Goal: Task Accomplishment & Management: Complete application form

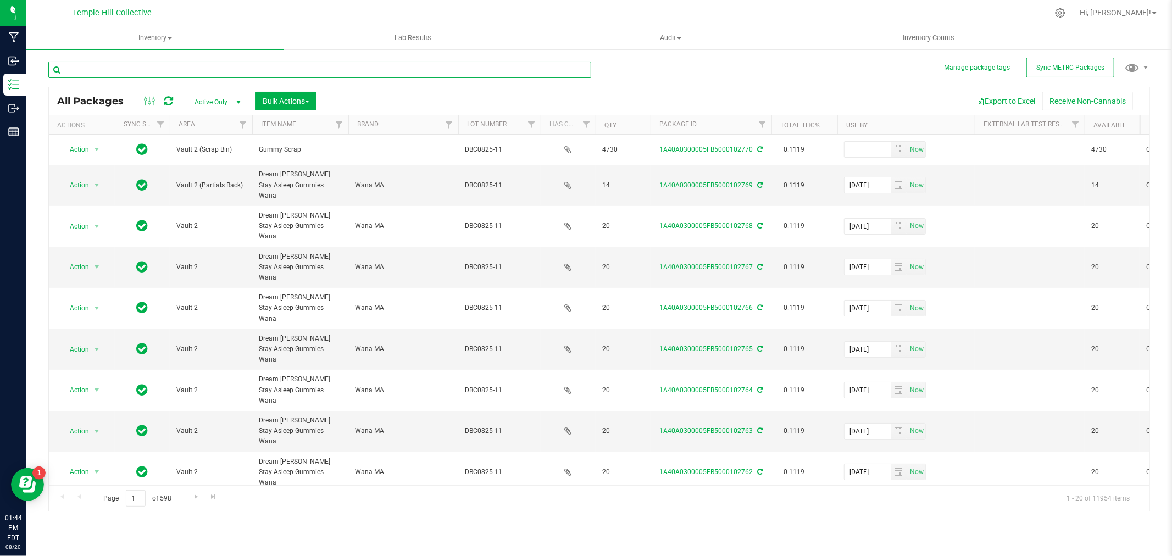
click at [165, 73] on input "text" at bounding box center [319, 70] width 543 height 16
click at [163, 72] on input "text" at bounding box center [319, 70] width 543 height 16
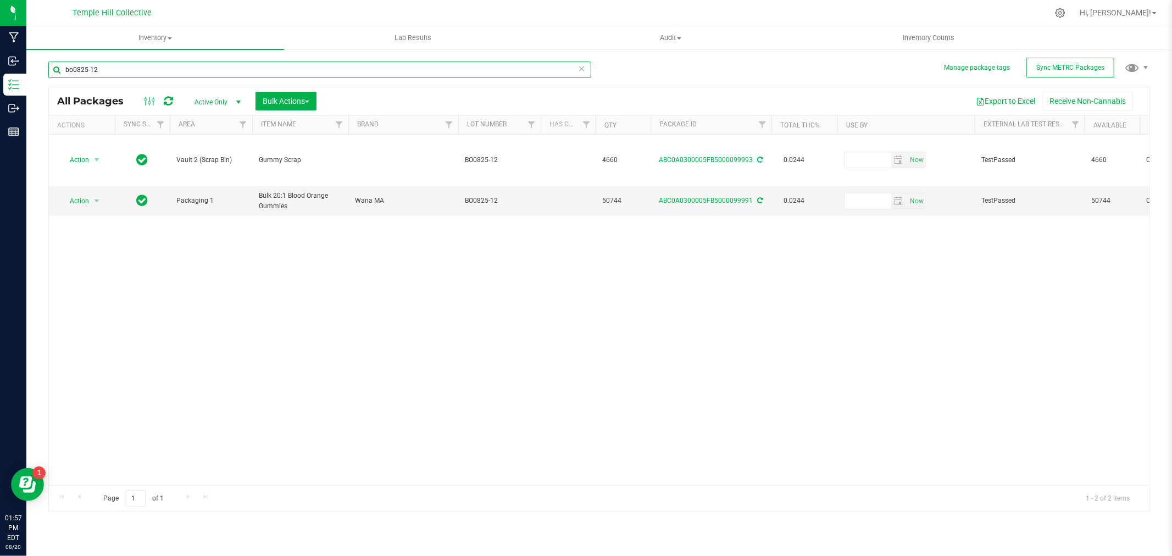
paste input "100660"
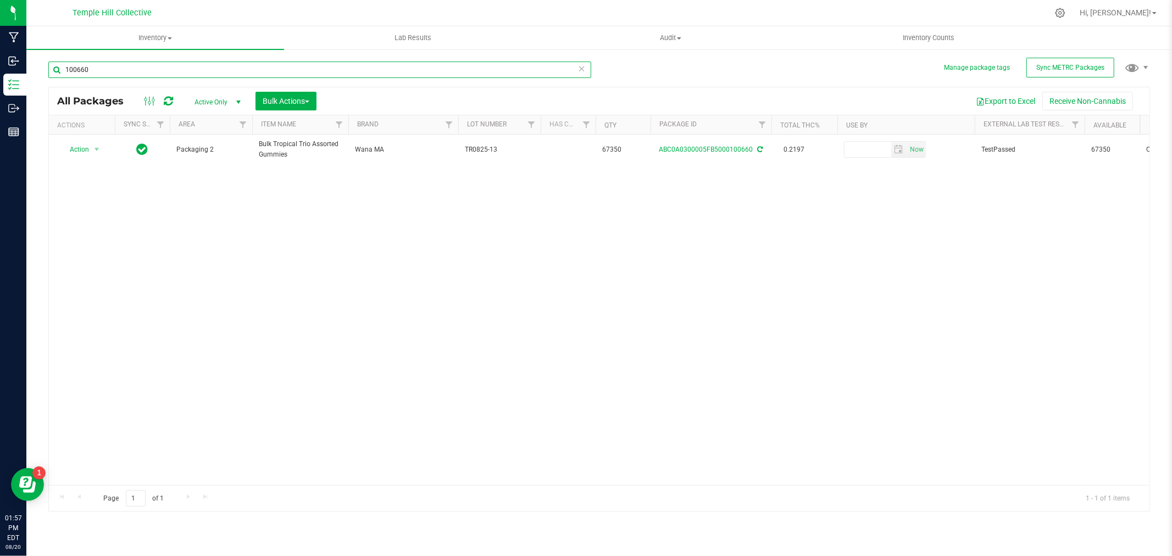
type input "100660"
click at [583, 66] on icon at bounding box center [582, 68] width 8 height 13
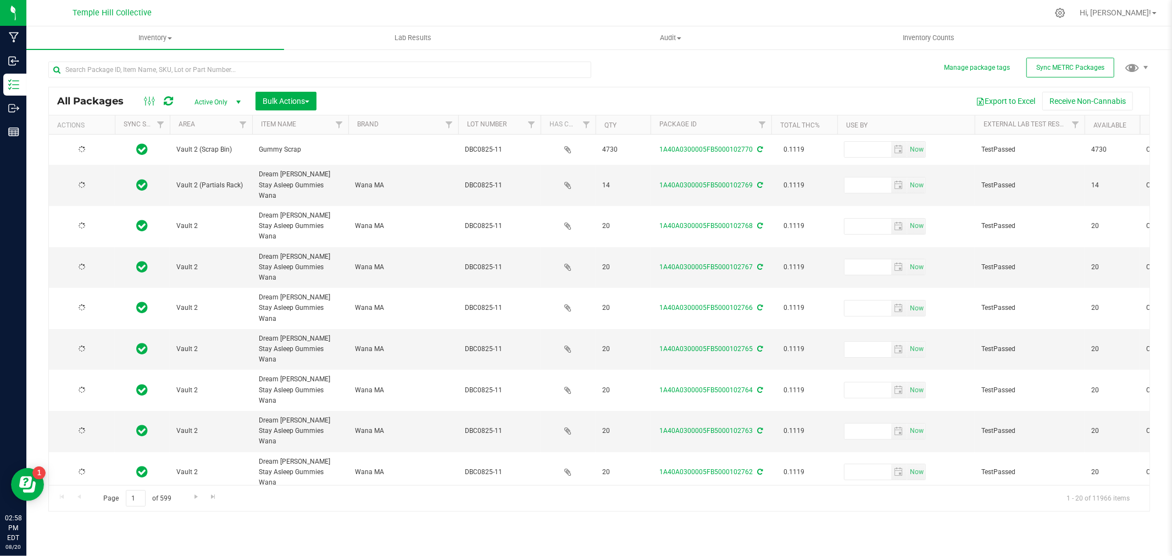
type input "[DATE]"
type input "2026-08-11"
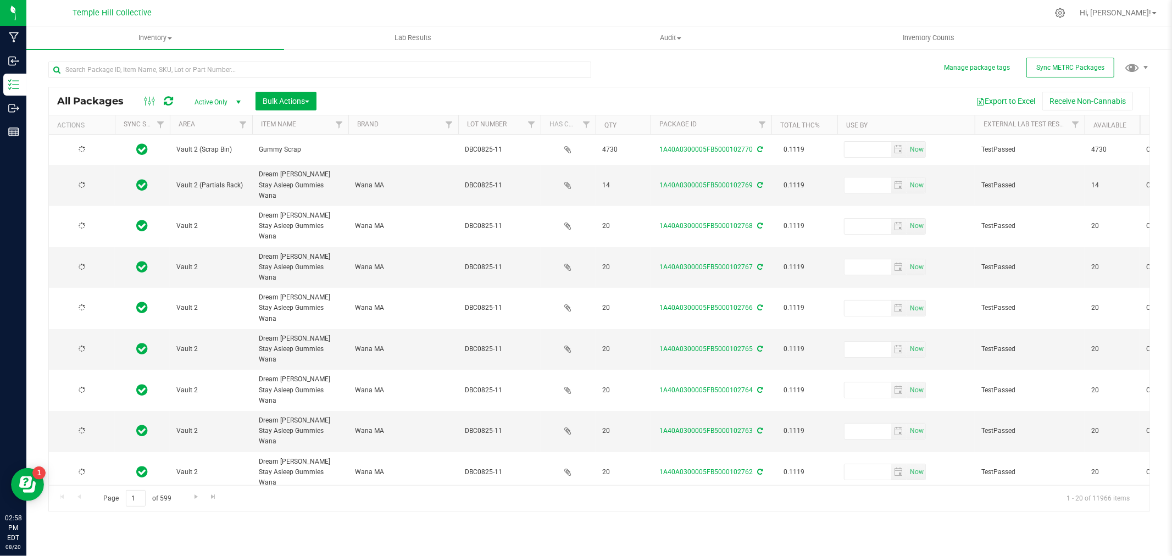
type input "2026-08-11"
type input "[DATE]"
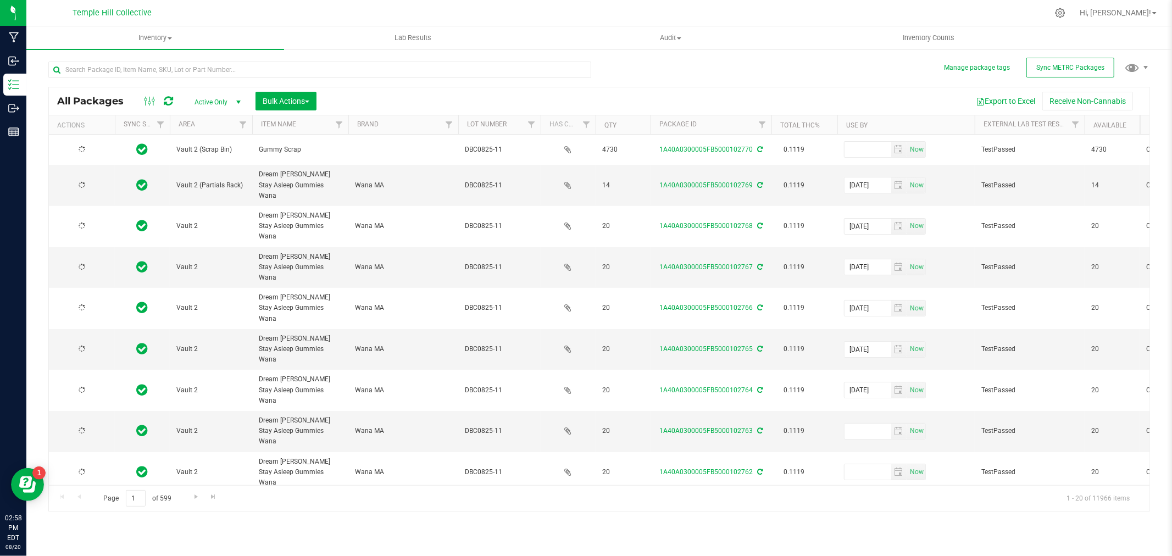
type input "[DATE]"
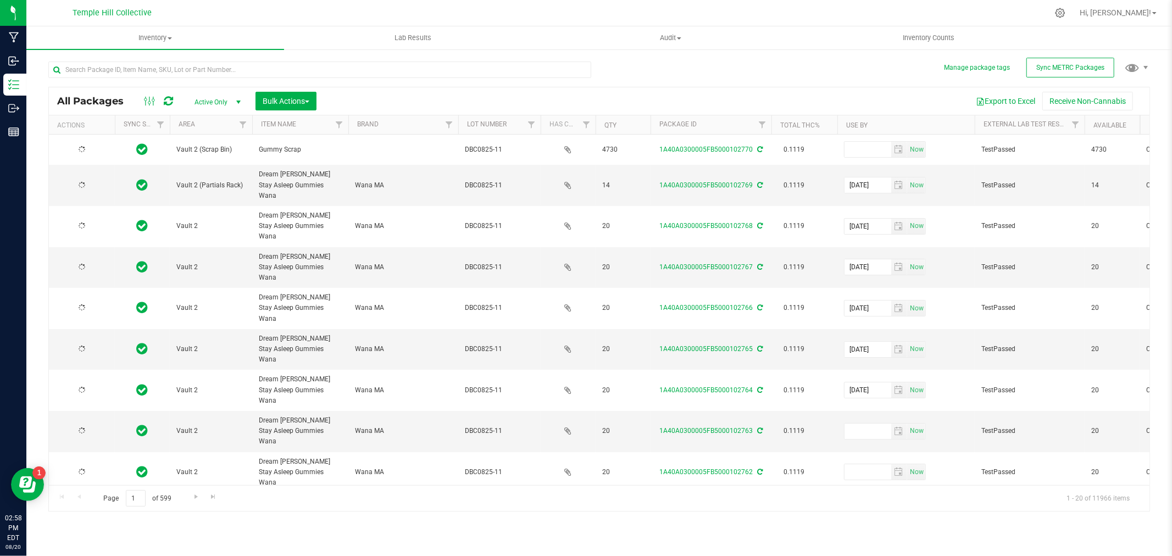
type input "[DATE]"
click at [249, 70] on input "text" at bounding box center [319, 70] width 543 height 16
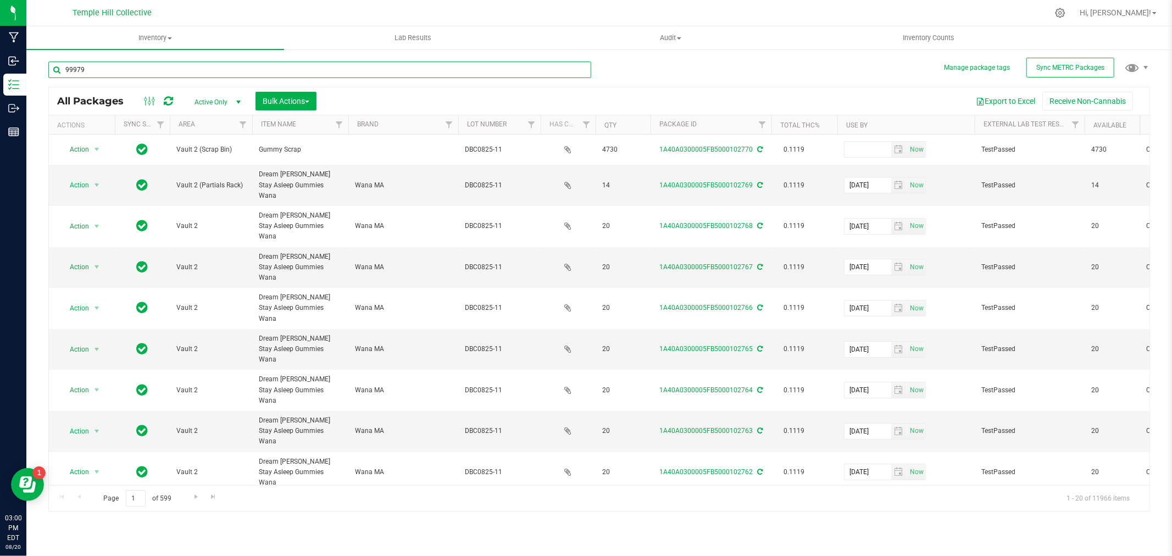
type input "99979"
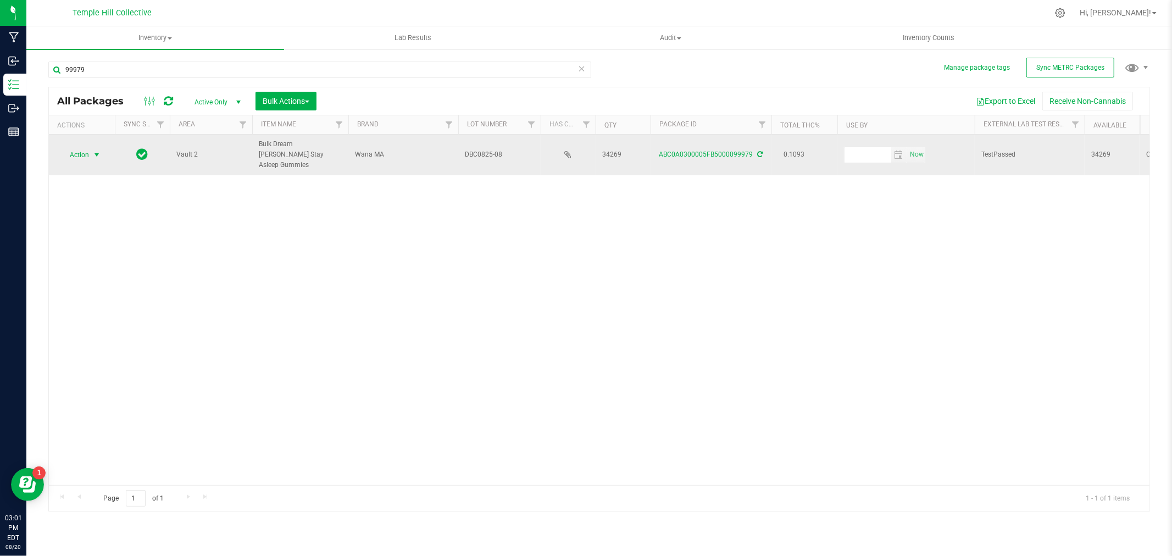
click at [74, 154] on span "Action" at bounding box center [75, 154] width 30 height 15
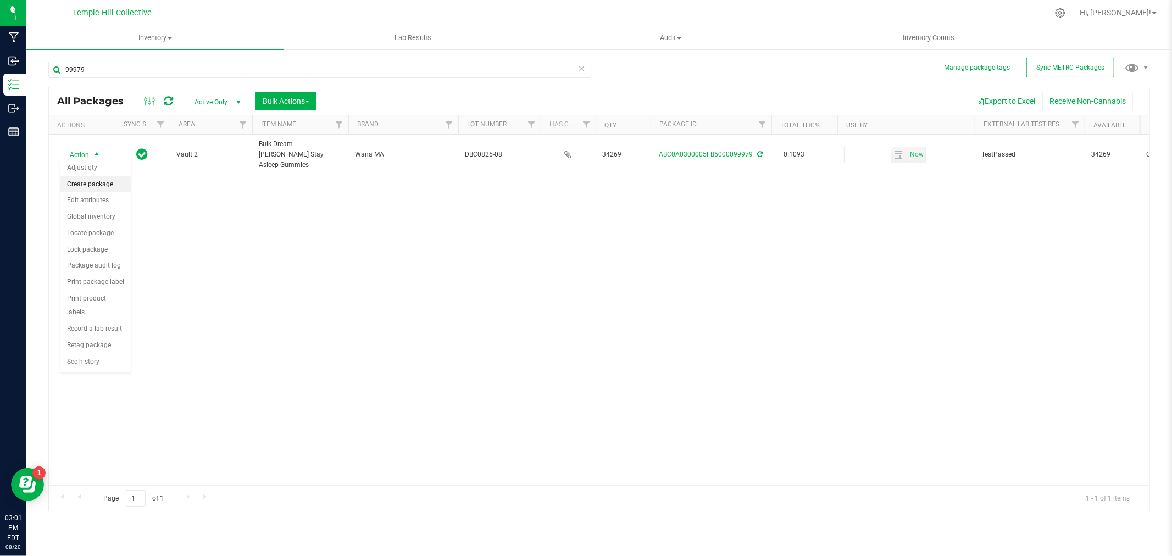
click at [68, 189] on li "Create package" at bounding box center [95, 184] width 70 height 16
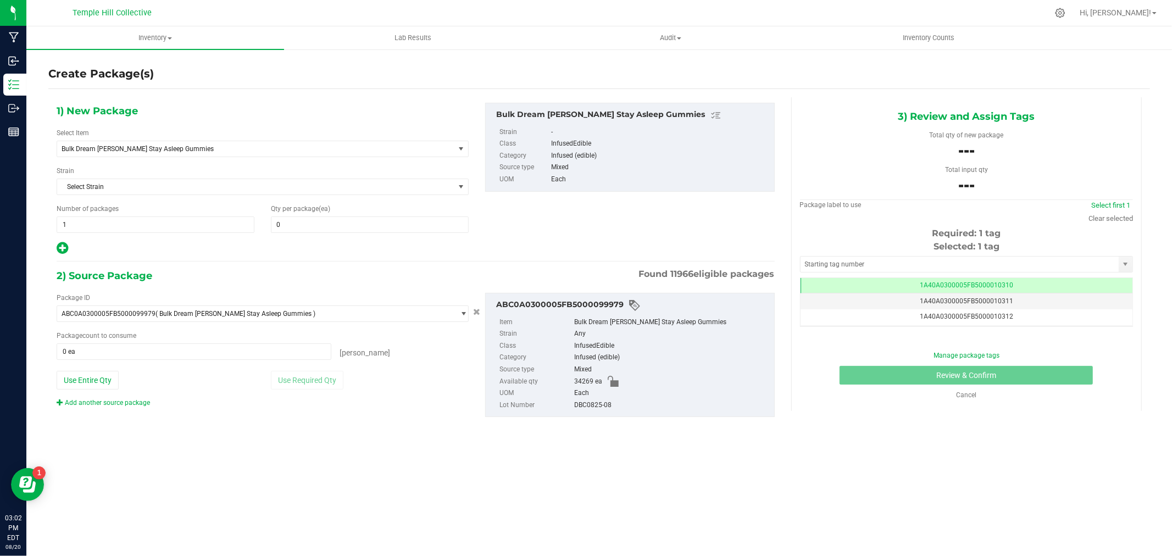
click at [196, 138] on div "Select Item Bulk Dream Berry Stay Asleep Gummies .5g Pre Pack Chillum 0.5g Pura…" at bounding box center [263, 142] width 412 height 29
click at [200, 145] on span "Bulk Dream Berry Stay Asleep Gummies" at bounding box center [248, 149] width 372 height 8
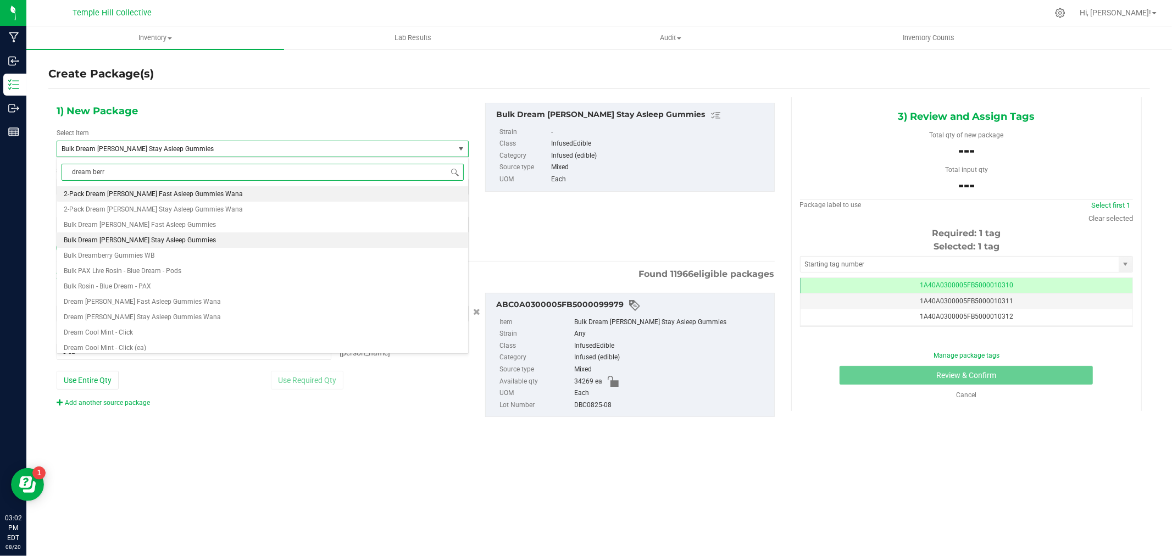
type input "dream berry"
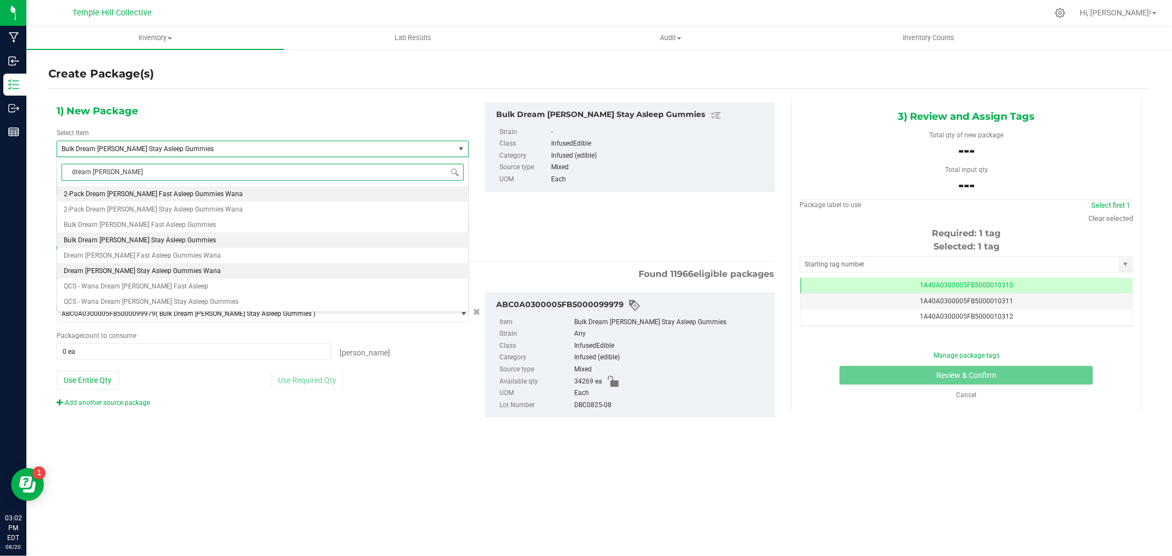
click at [161, 268] on span "Dream [PERSON_NAME] Stay Asleep Gummies Wana" at bounding box center [142, 271] width 157 height 8
type input "0"
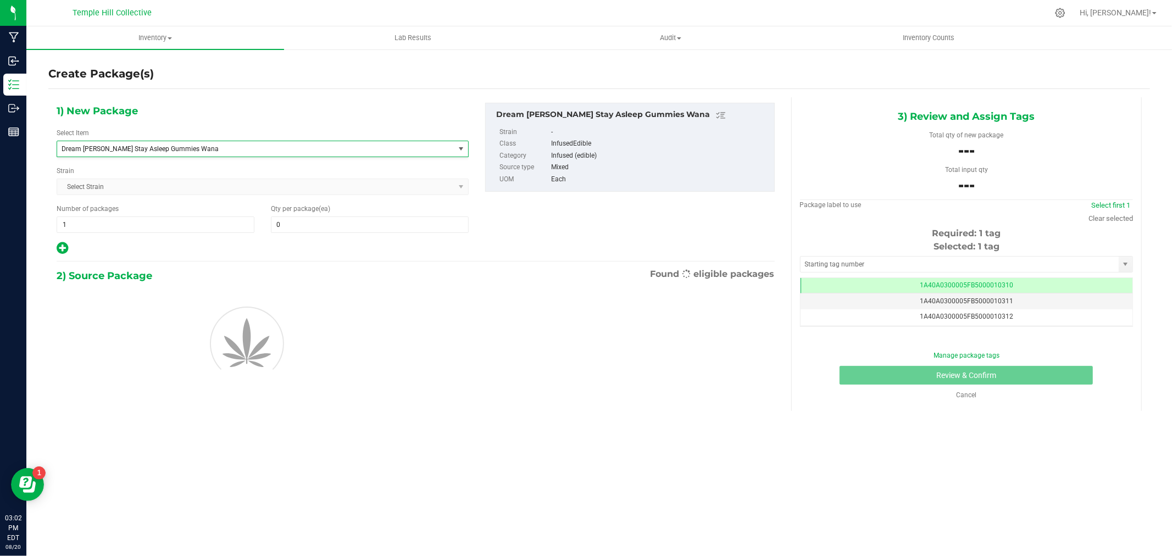
scroll to position [6398, 0]
click at [153, 230] on span "1 1" at bounding box center [156, 224] width 198 height 16
type input "88"
click at [317, 223] on span at bounding box center [370, 224] width 198 height 16
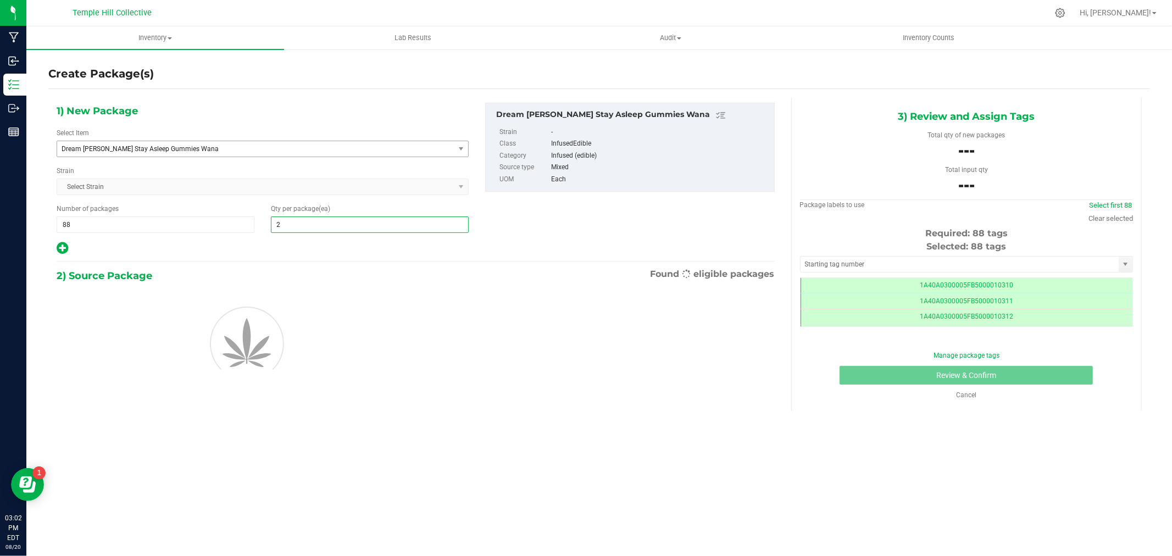
type input "20"
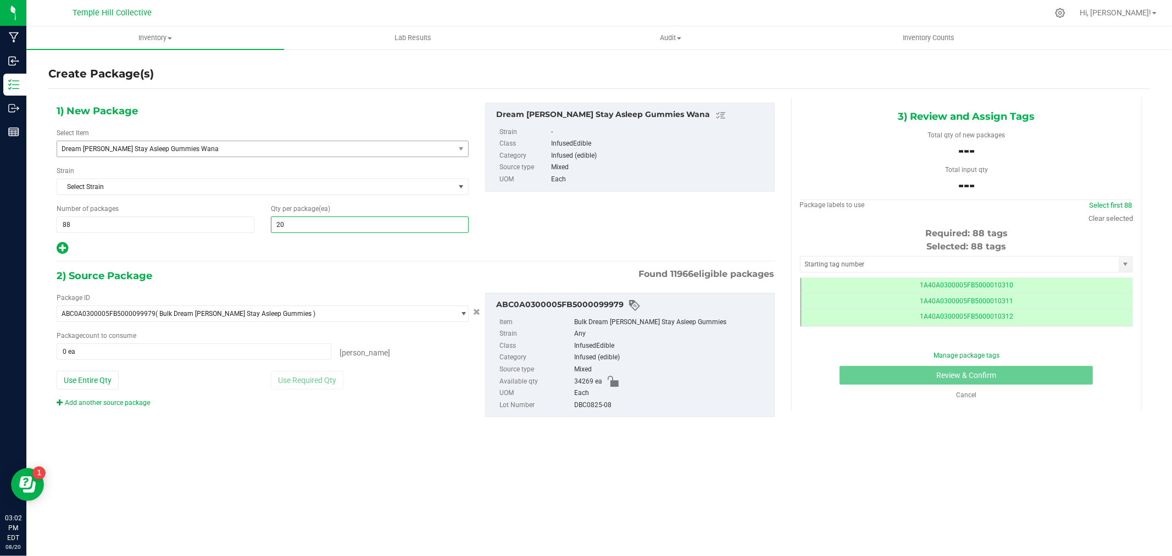
click at [490, 228] on div "1) New Package Select Item Dream Berry Stay Asleep Gummies Wana Commercial Kush…" at bounding box center [415, 179] width 734 height 153
click at [63, 248] on icon at bounding box center [63, 248] width 12 height 14
type input "20"
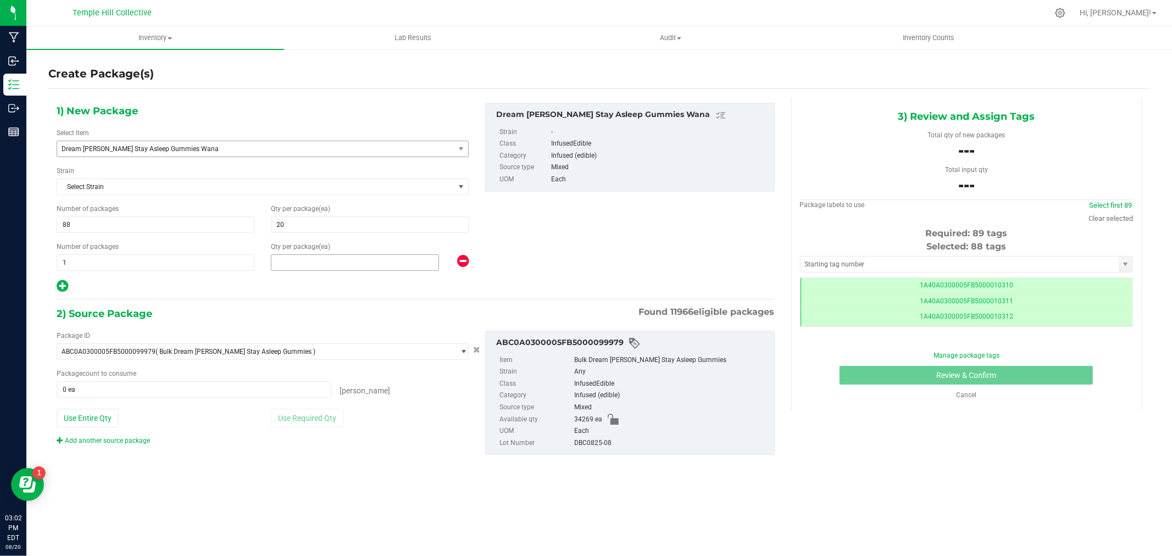
click at [330, 260] on span at bounding box center [355, 262] width 168 height 16
type input "17"
click at [580, 254] on div "1) New Package Select Item Dream Berry Stay Asleep Gummies Wana Commercial Kush…" at bounding box center [415, 198] width 734 height 191
drag, startPoint x: 251, startPoint y: 388, endPoint x: 55, endPoint y: 377, distance: 195.9
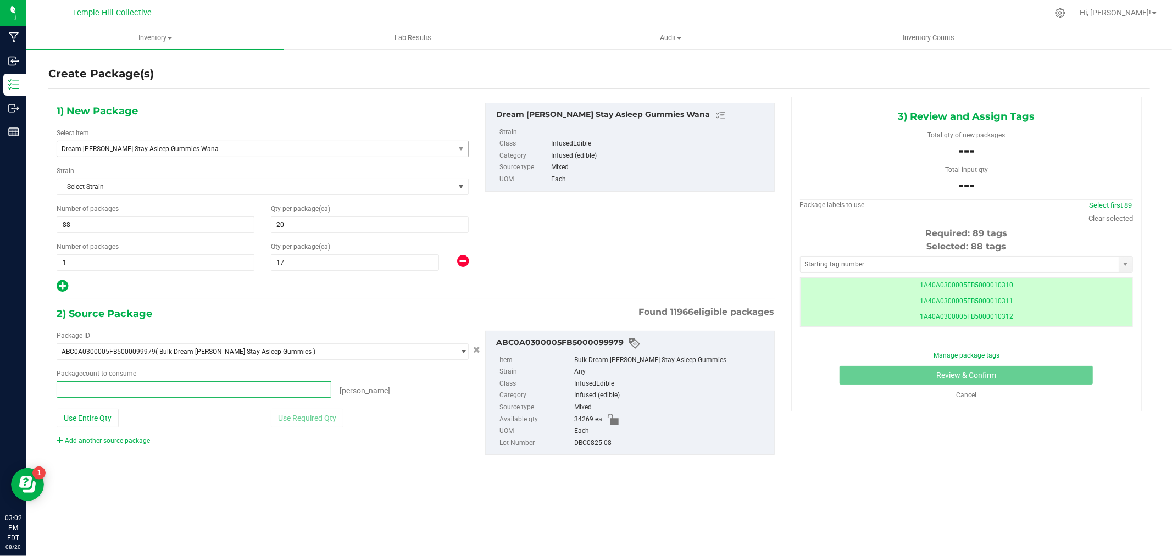
click at [55, 377] on div "Package ID ABC0A0300005FB5000099979 ( Bulk Dream Berry Stay Asleep Gummies ) 1A…" at bounding box center [262, 388] width 428 height 115
type input "21000"
type input "21000 ea"
click at [401, 448] on div "Package ID ABC0A0300005FB5000099979 ( Bulk Dream Berry Stay Asleep Gummies ) 1A…" at bounding box center [415, 393] width 734 height 142
click at [179, 389] on span "21000 ea 21000" at bounding box center [194, 389] width 275 height 16
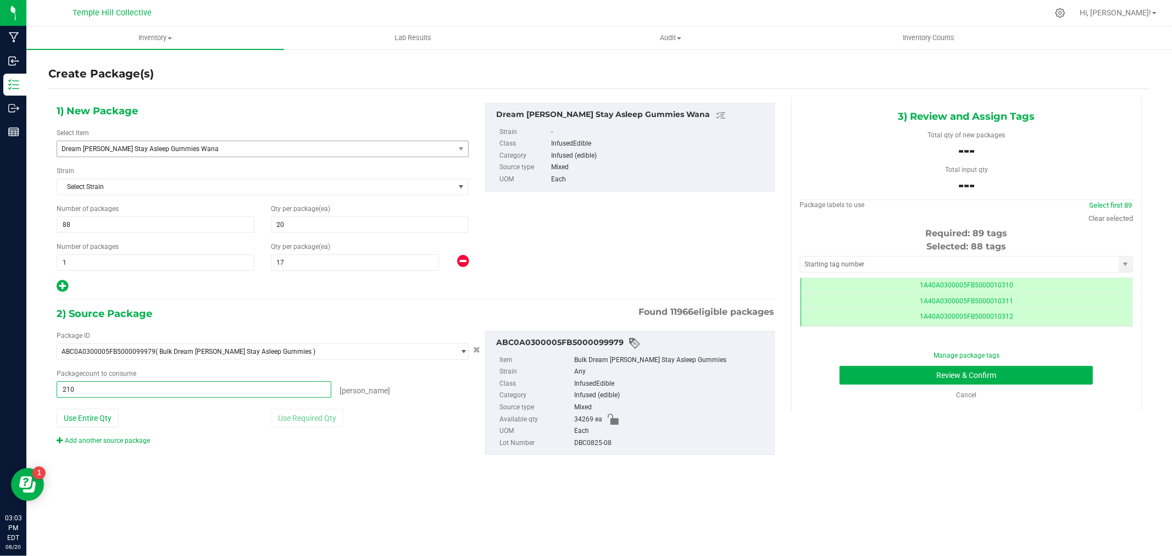
type input "2100"
type input "2100 ea"
click at [513, 516] on div "Inventory All packages All inventory Waste log Create inventory Lab Results Aud…" at bounding box center [598, 291] width 1145 height 530
click at [939, 265] on input "text" at bounding box center [959, 264] width 318 height 15
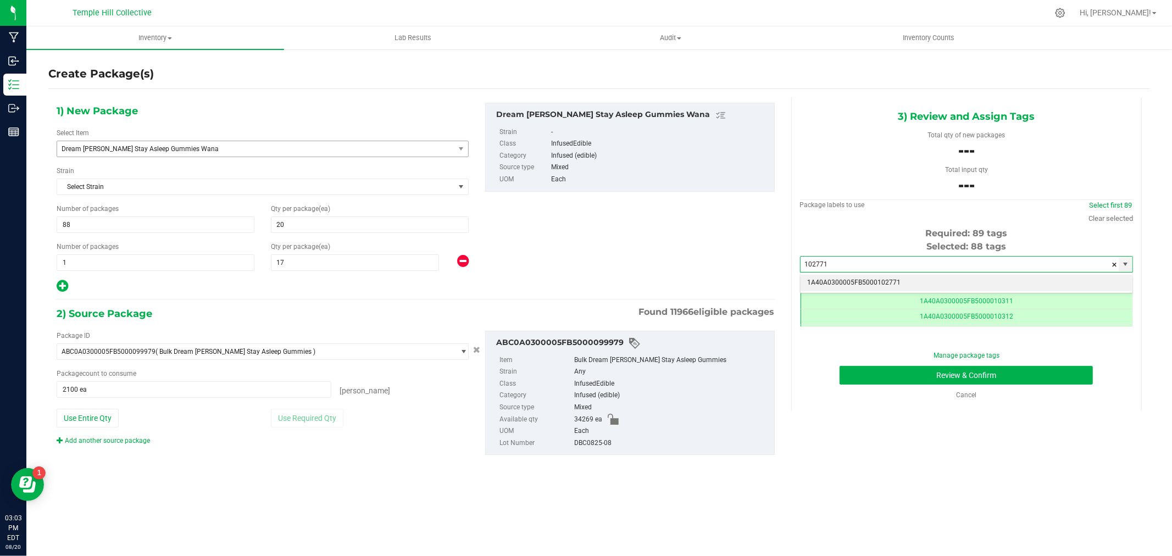
click at [927, 277] on li "1A40A0300005FB5000102771" at bounding box center [966, 283] width 332 height 16
type input "1A40A0300005FB5000102771"
click at [541, 437] on ul "Item Bulk Dream Berry Stay Asleep Gummies Strain Any Class InfusedEdible Catego…" at bounding box center [629, 399] width 277 height 99
click at [542, 437] on label "UOM" at bounding box center [535, 431] width 73 height 12
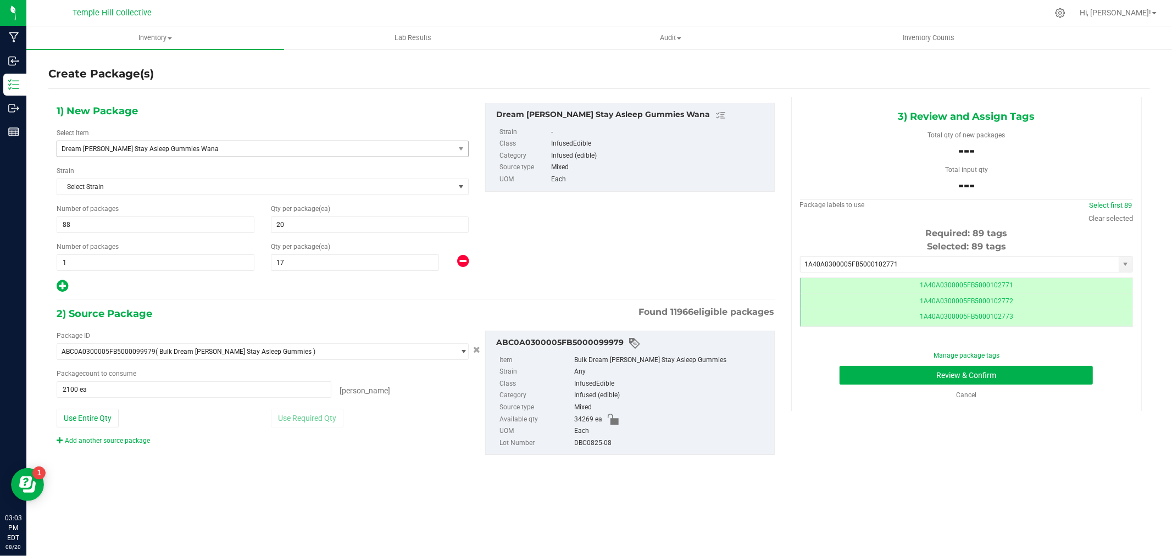
click at [610, 447] on div "DBC0825-08" at bounding box center [671, 443] width 194 height 12
click at [903, 477] on div "1) New Package Select Item Dream Berry Stay Asleep Gummies Wana Commercial Kush…" at bounding box center [598, 287] width 1101 height 381
click at [898, 370] on button "Review & Confirm" at bounding box center [965, 375] width 253 height 19
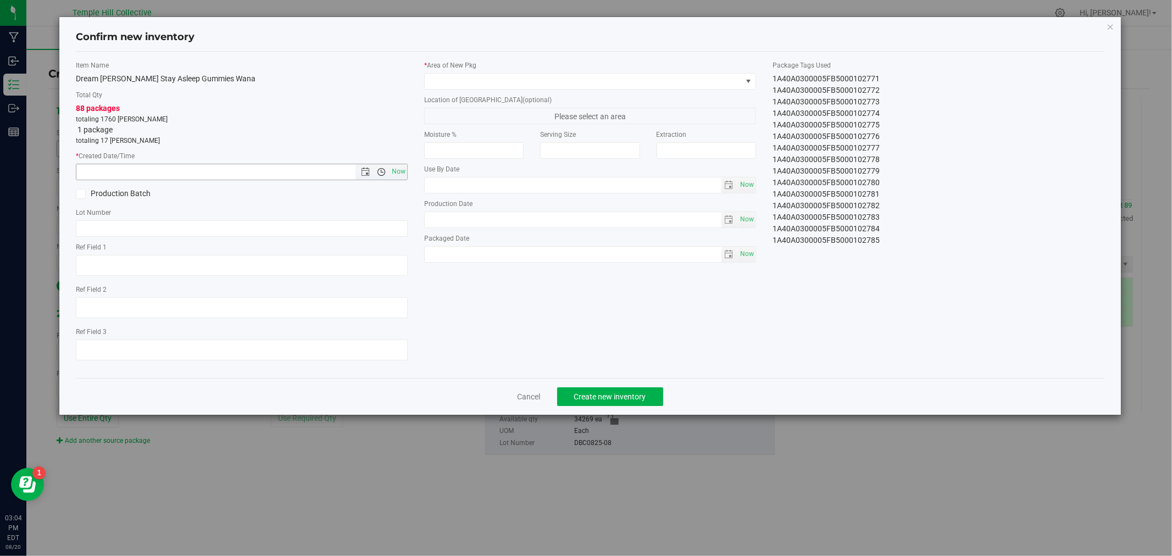
click at [387, 173] on span "Open the time view" at bounding box center [381, 172] width 19 height 9
drag, startPoint x: 335, startPoint y: 57, endPoint x: 415, endPoint y: 154, distance: 125.7
click at [336, 57] on div "Item Name Dream Berry Stay Asleep Gummies Wana Total Qty 88 packages totaling 1…" at bounding box center [590, 215] width 1028 height 326
click at [391, 168] on span "Now" at bounding box center [398, 172] width 19 height 16
type input "8/20/2025 3:04 PM"
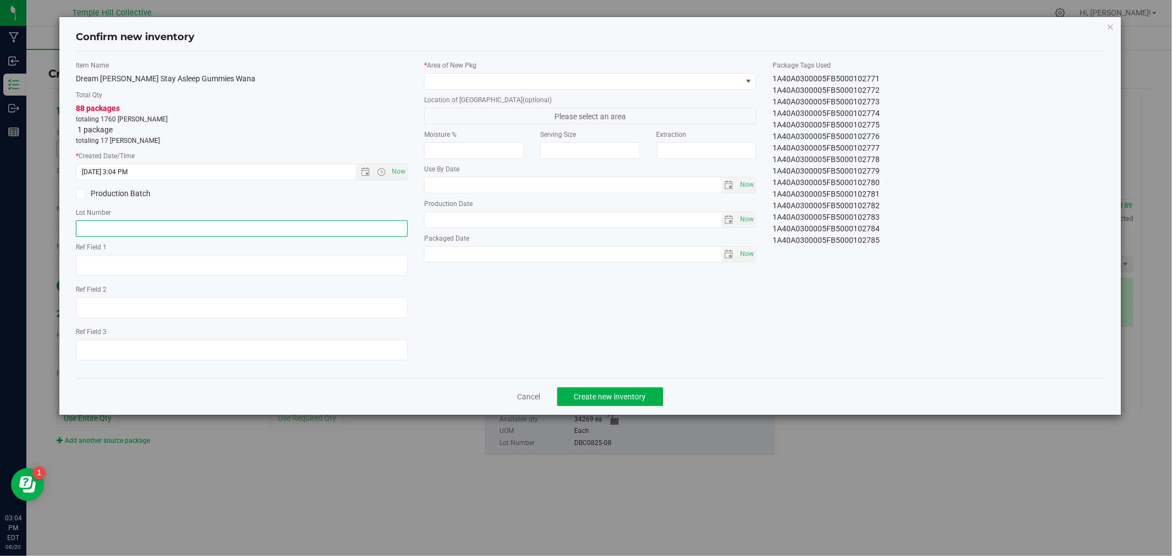
click at [358, 226] on input "text" at bounding box center [242, 228] width 332 height 16
paste input "DBC0825-08"
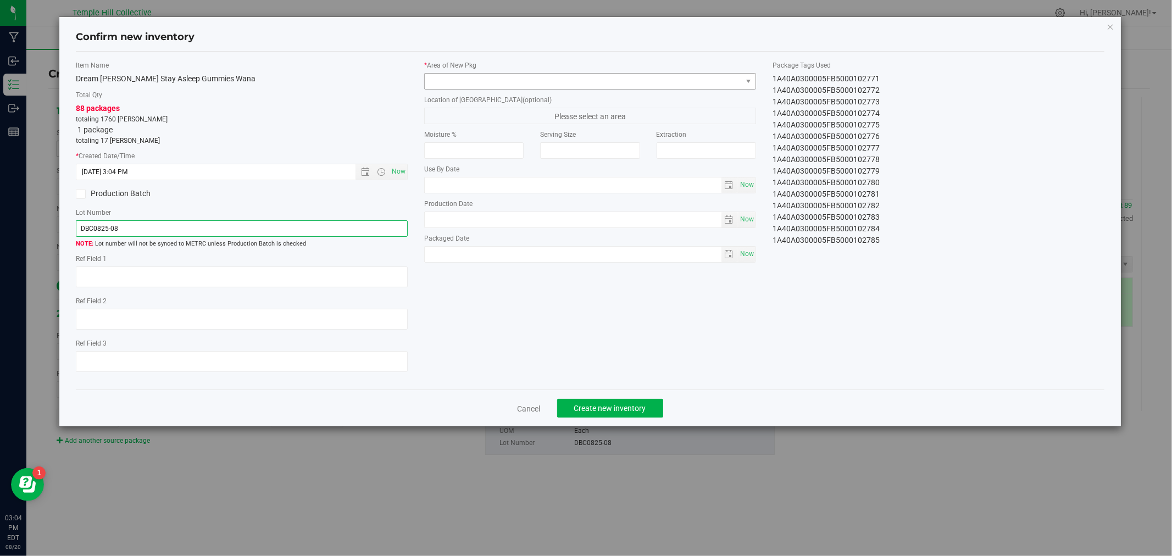
type input "DBC0825-08"
click at [609, 81] on span at bounding box center [583, 81] width 317 height 15
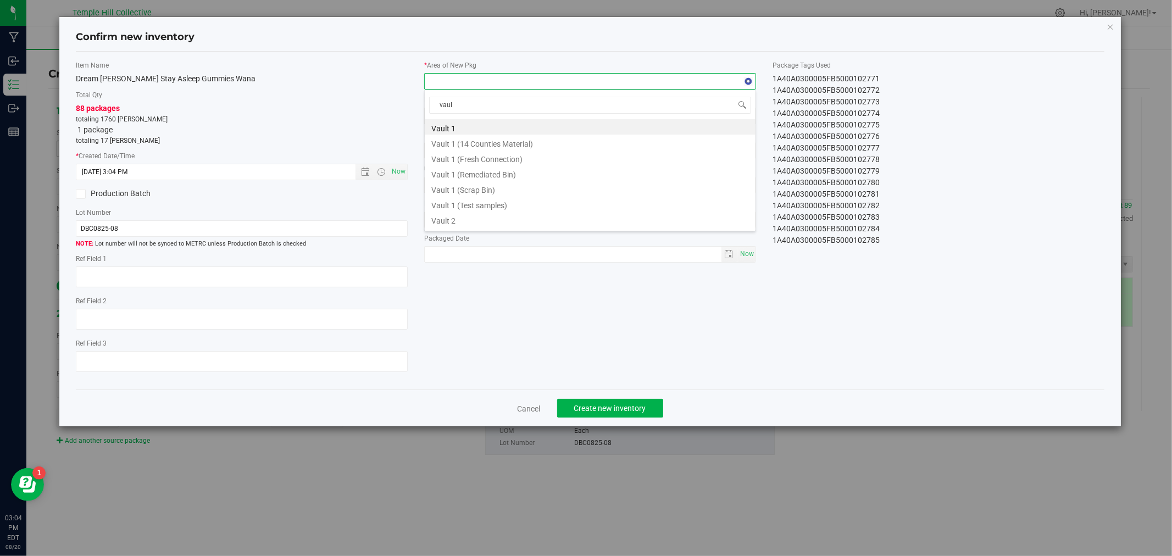
type input "vault"
click at [468, 220] on li "Vault 2" at bounding box center [590, 218] width 331 height 15
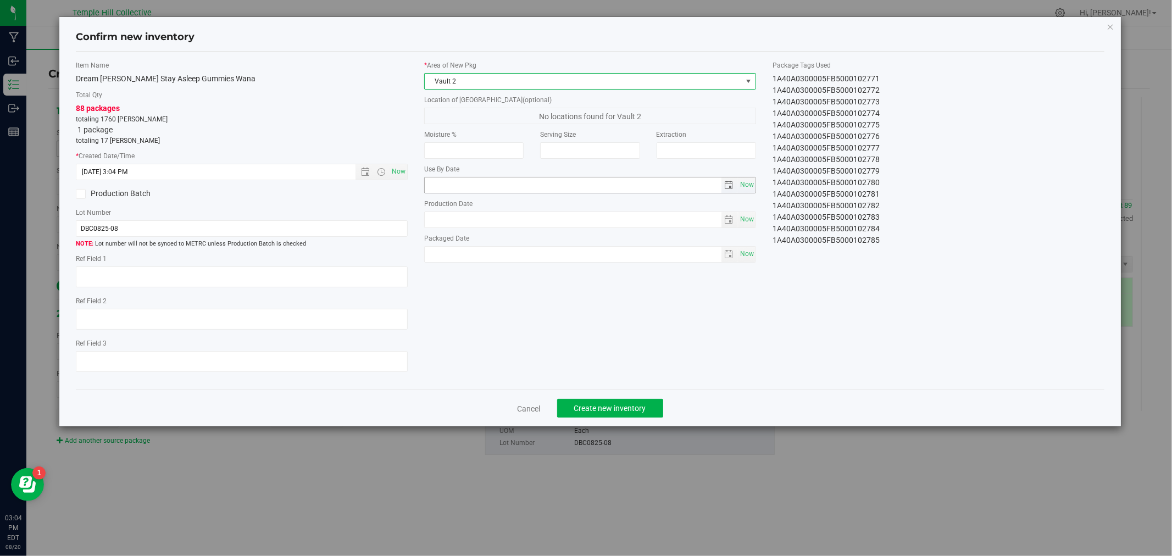
click at [732, 189] on span "select" at bounding box center [729, 185] width 9 height 9
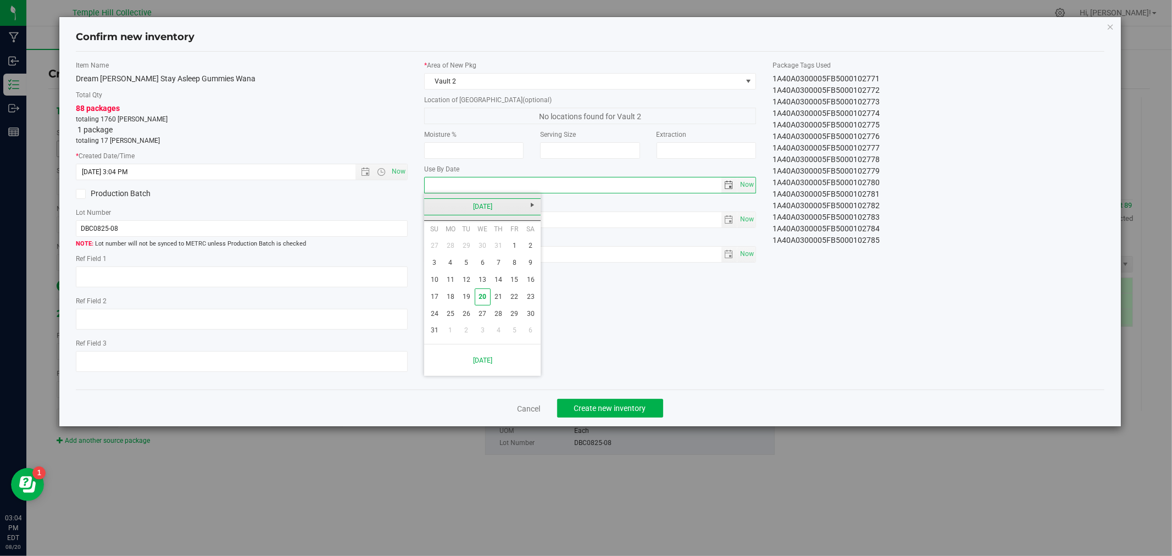
click at [494, 204] on link "August 2025" at bounding box center [483, 206] width 118 height 17
click at [535, 207] on span "Next" at bounding box center [532, 205] width 9 height 9
click at [515, 268] on link "Aug" at bounding box center [524, 268] width 28 height 28
click at [526, 265] on link "8" at bounding box center [530, 262] width 16 height 17
type input "[DATE]"
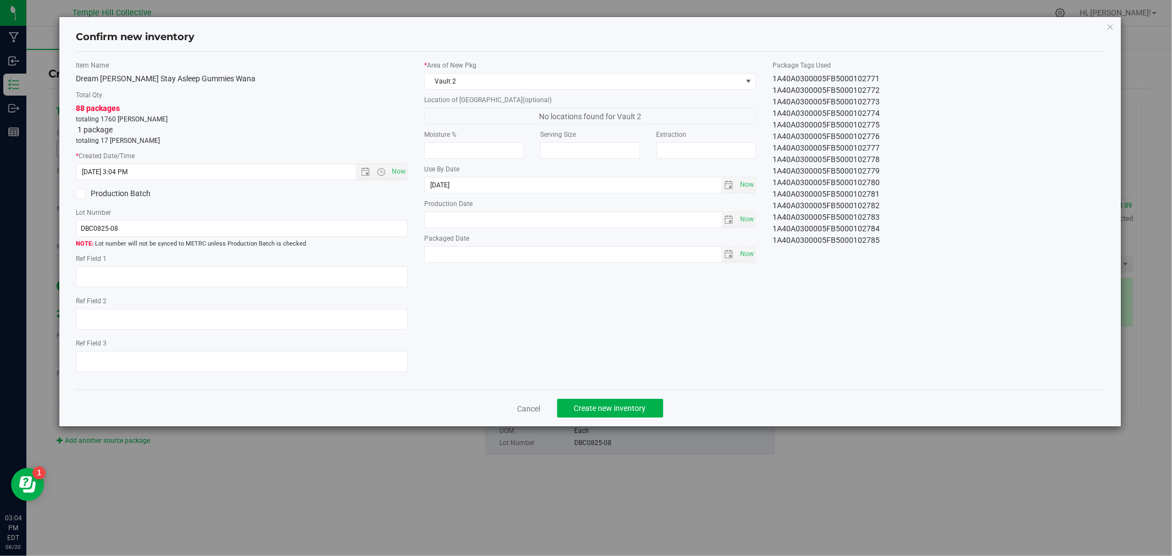
click at [628, 311] on div "Item Name Dream Berry Stay Asleep Gummies Wana Total Qty 88 packages totaling 1…" at bounding box center [590, 220] width 1044 height 321
click at [637, 410] on span "Create new inventory" at bounding box center [610, 408] width 72 height 9
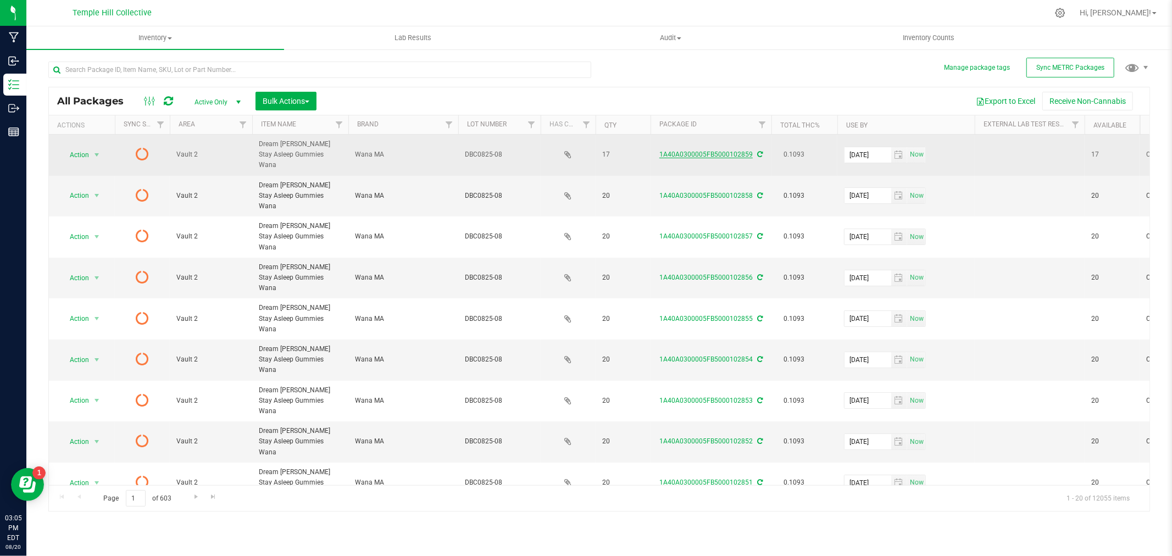
click at [732, 151] on link "1A40A0300005FB5000102859" at bounding box center [705, 155] width 93 height 8
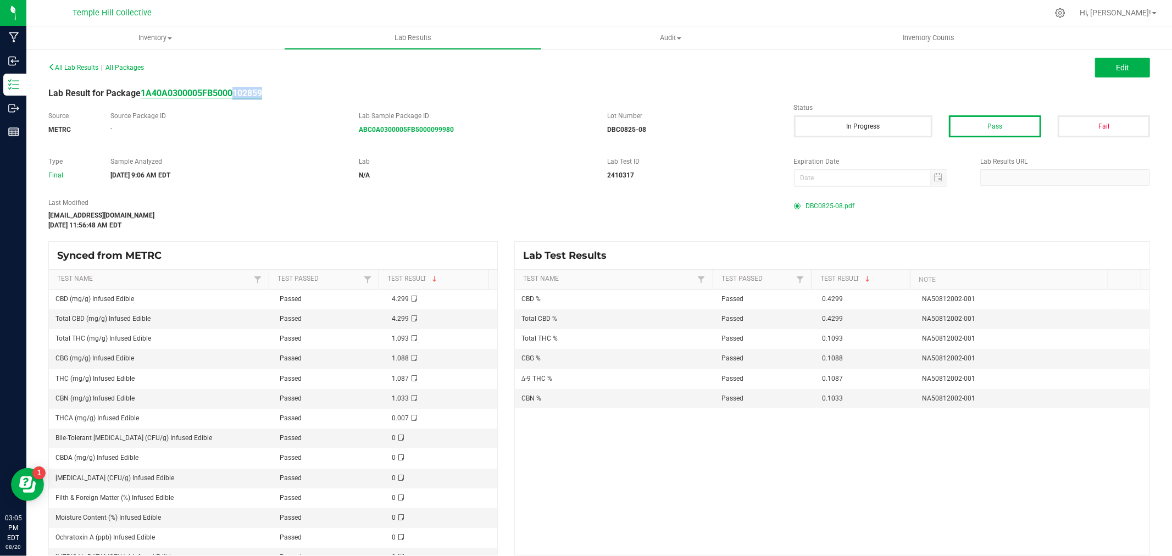
drag, startPoint x: 272, startPoint y: 90, endPoint x: 240, endPoint y: 94, distance: 32.1
click at [235, 96] on div "Lab Result for Package 1A40A0300005FB5000102859" at bounding box center [599, 93] width 1118 height 13
copy strong "102859"
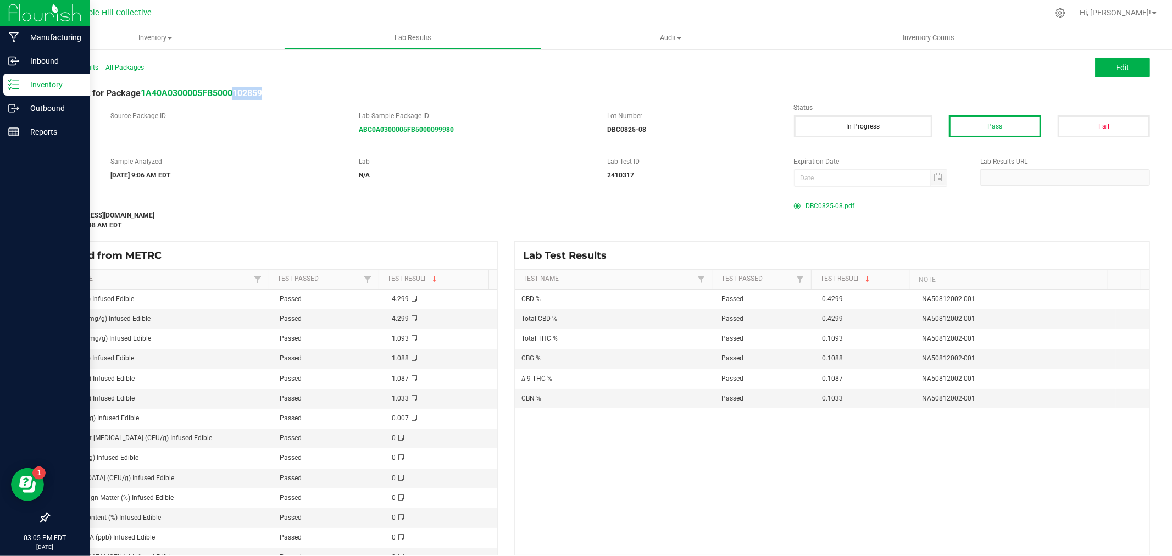
click at [14, 83] on icon at bounding box center [13, 84] width 11 height 11
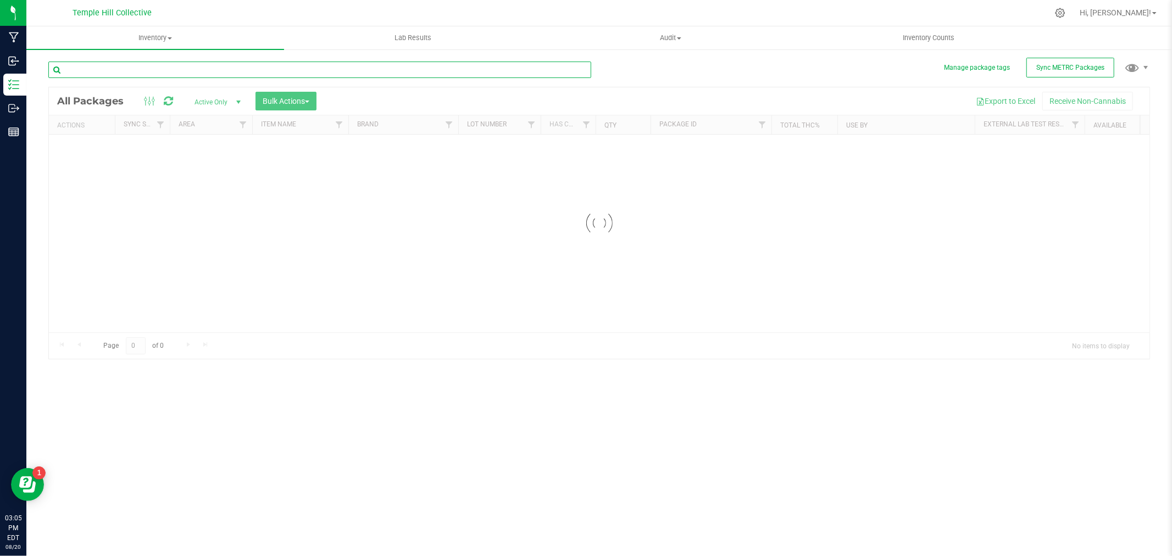
click at [165, 66] on input "text" at bounding box center [319, 70] width 543 height 16
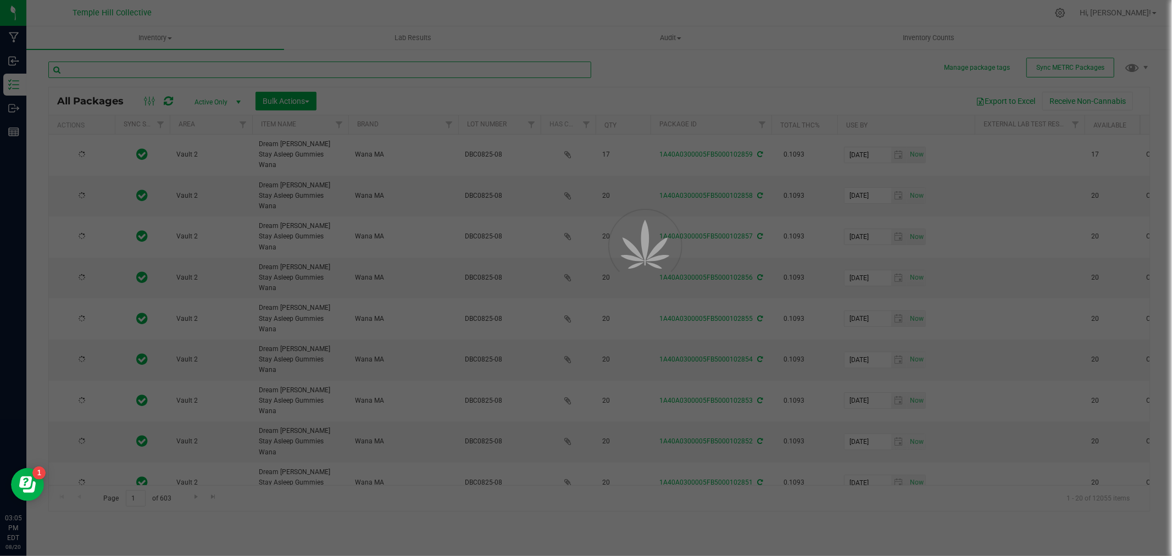
paste input "102859"
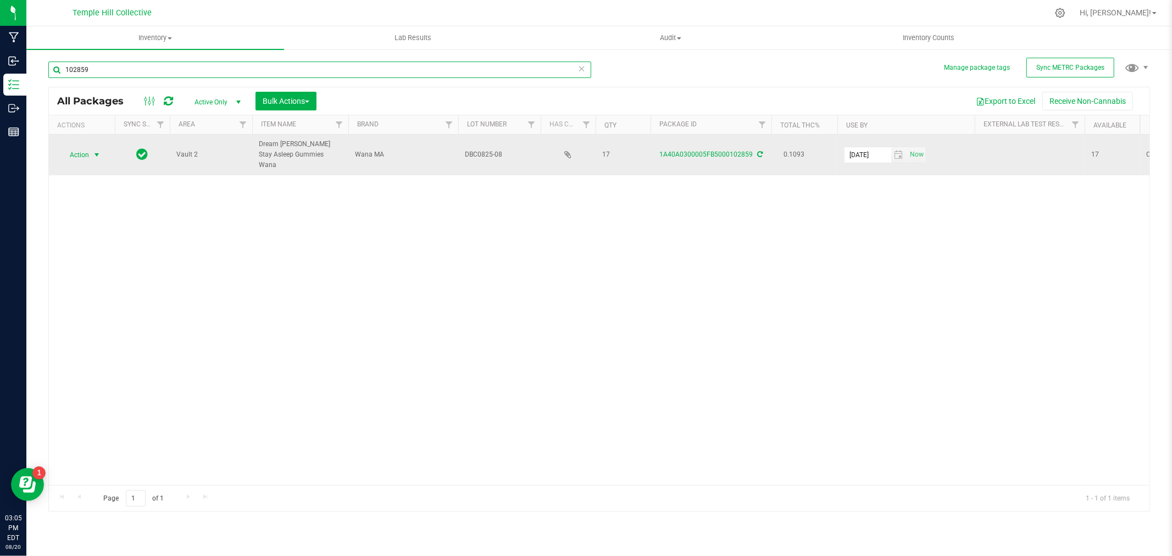
type input "102859"
click at [88, 151] on span "Action" at bounding box center [75, 154] width 30 height 15
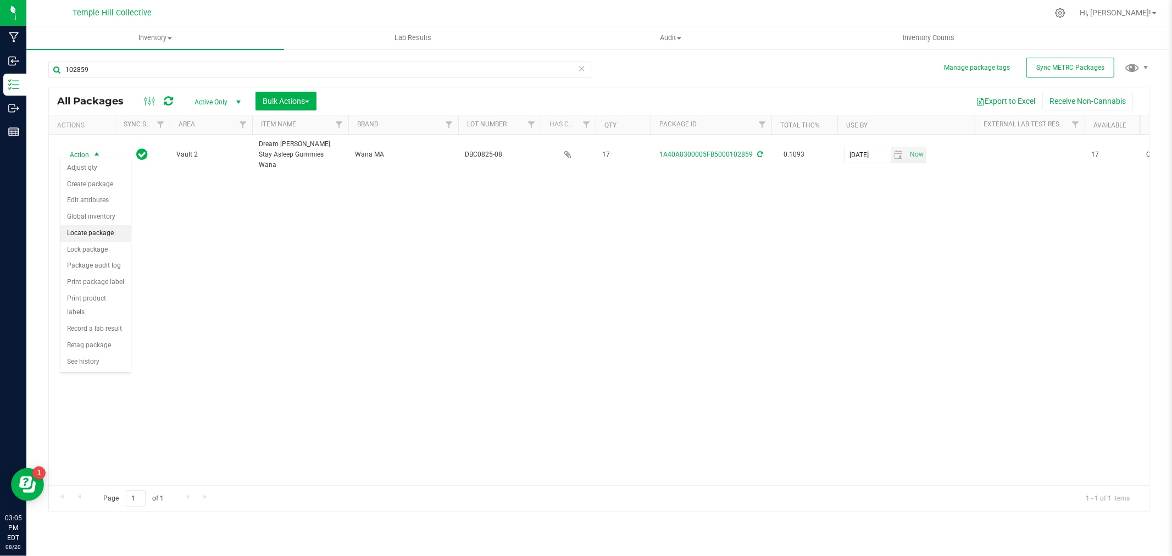
click at [116, 237] on li "Locate package" at bounding box center [95, 233] width 70 height 16
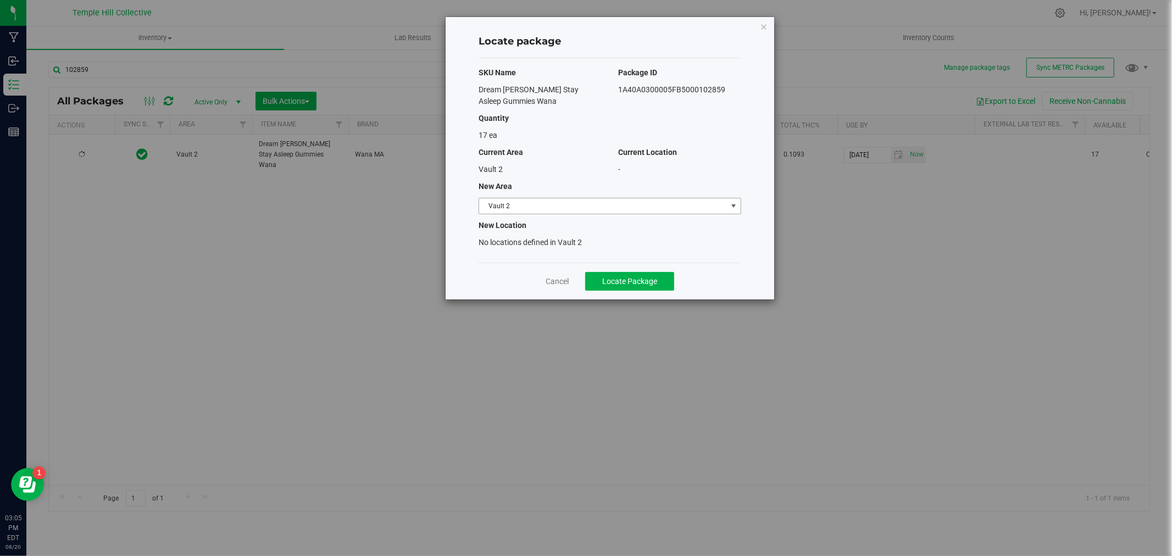
click at [575, 205] on span "Vault 2" at bounding box center [603, 205] width 248 height 15
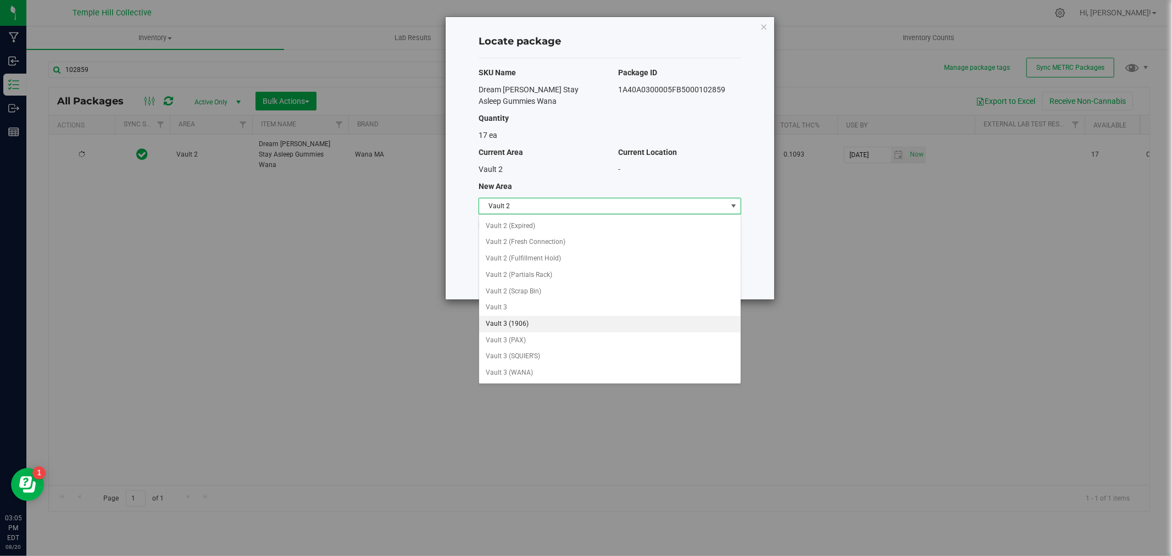
scroll to position [443, 0]
click at [543, 293] on li "Vault 2 (Scrap Bin)" at bounding box center [609, 291] width 261 height 16
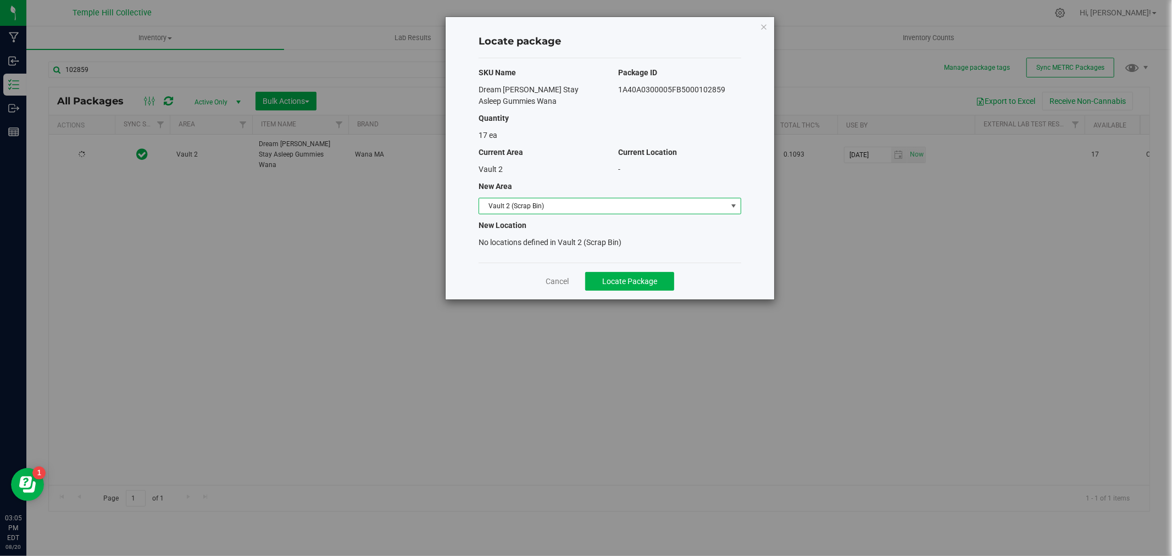
click at [570, 205] on span "Vault 2 (Scrap Bin)" at bounding box center [603, 205] width 248 height 15
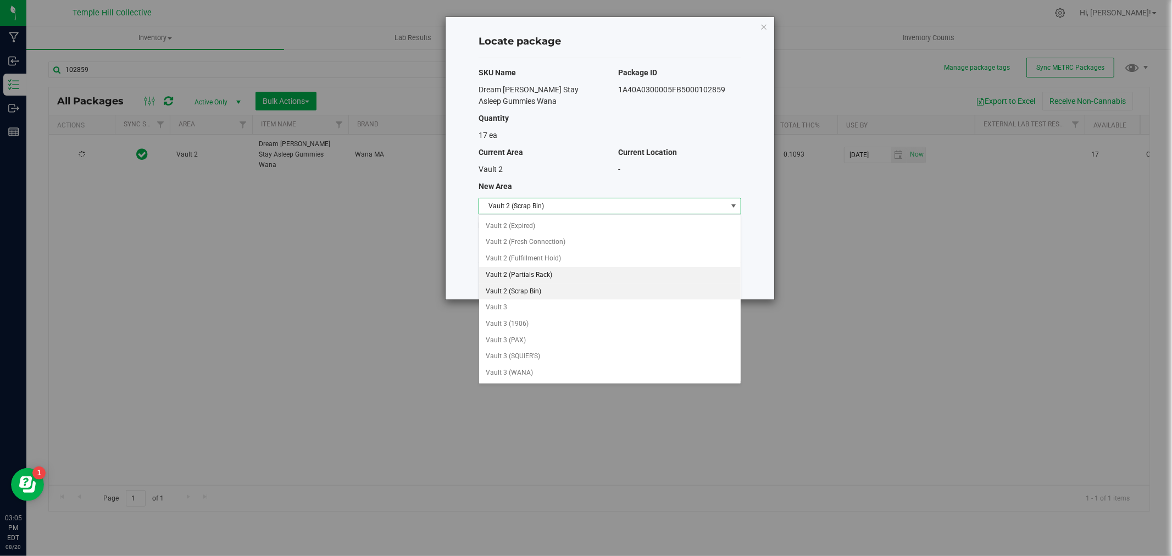
click at [547, 270] on li "Vault 2 (Partials Rack)" at bounding box center [609, 275] width 261 height 16
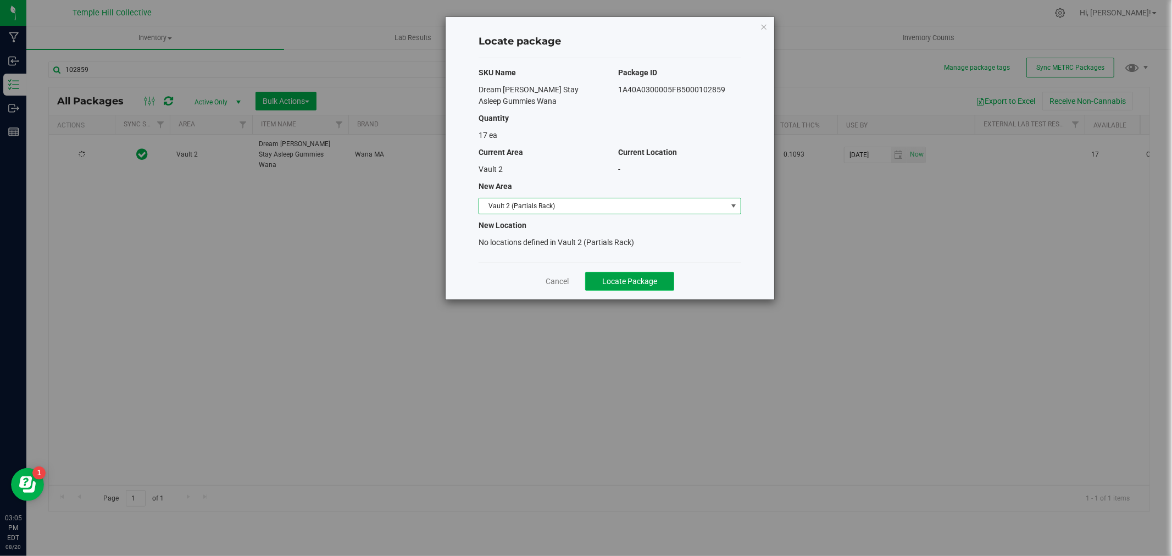
click at [632, 281] on span "Locate Package" at bounding box center [629, 281] width 55 height 9
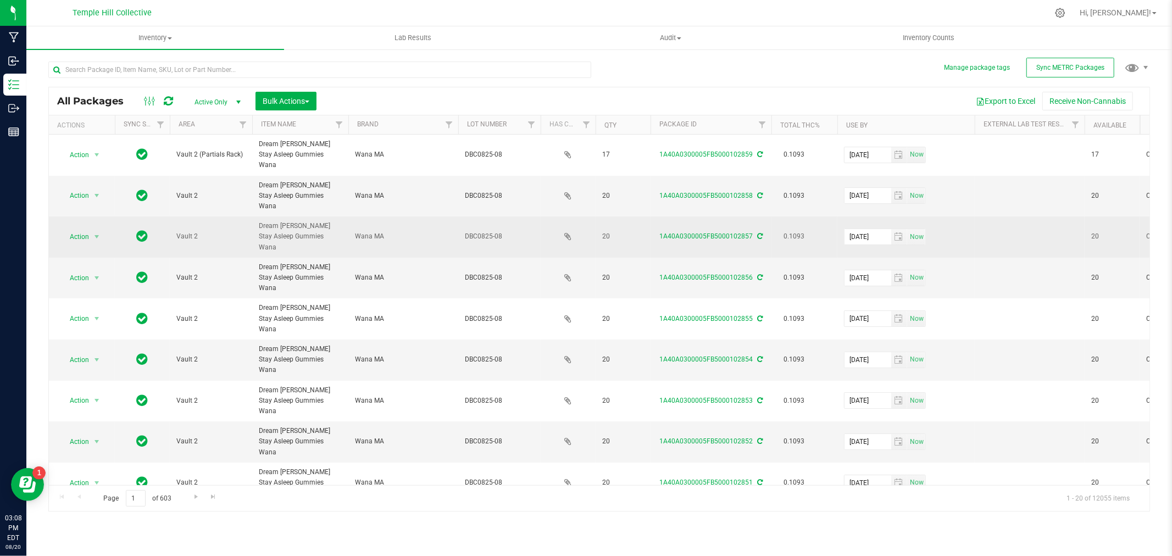
drag, startPoint x: 307, startPoint y: 216, endPoint x: 260, endPoint y: 215, distance: 46.2
copy tr "Dream [PERSON_NAME] Stay Asleep Gummies Wana"
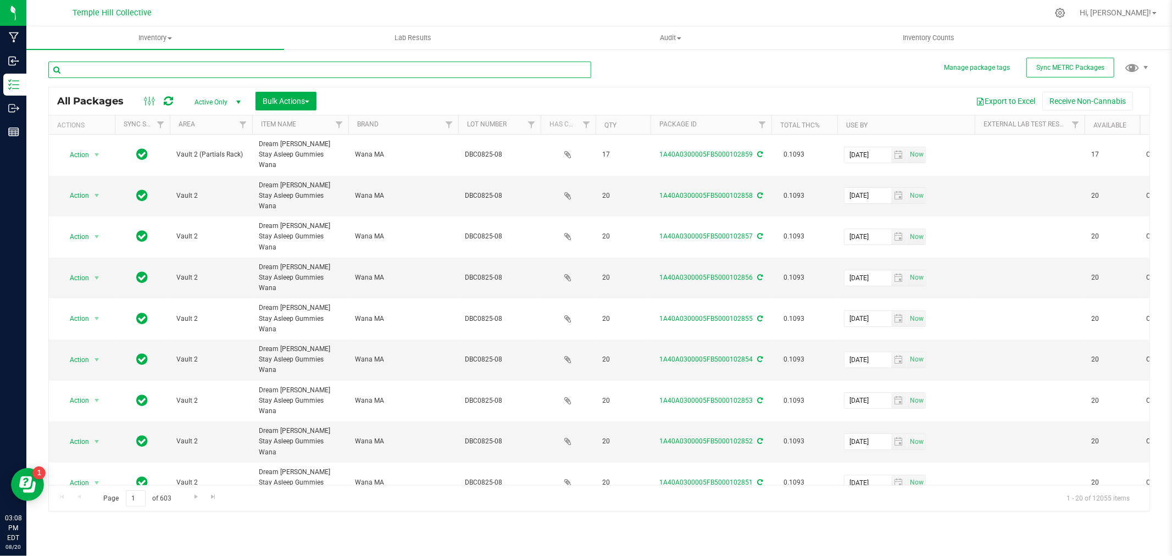
click at [123, 63] on input "text" at bounding box center [319, 70] width 543 height 16
paste input "Dream [PERSON_NAME] Stay Asleep Gummies Wana"
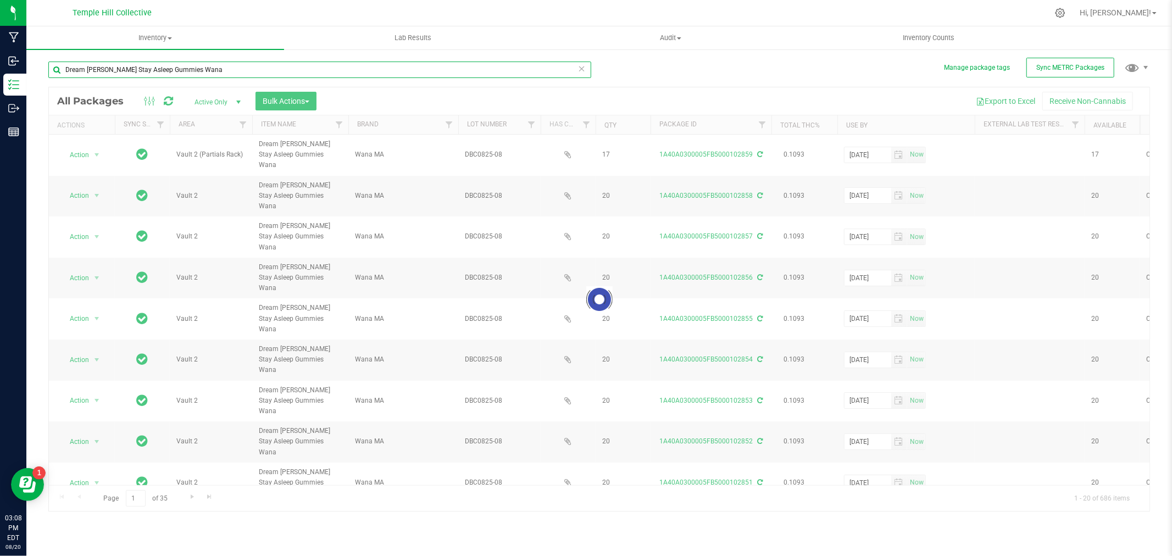
type input "Dream [PERSON_NAME] Stay Asleep Gummies Wana"
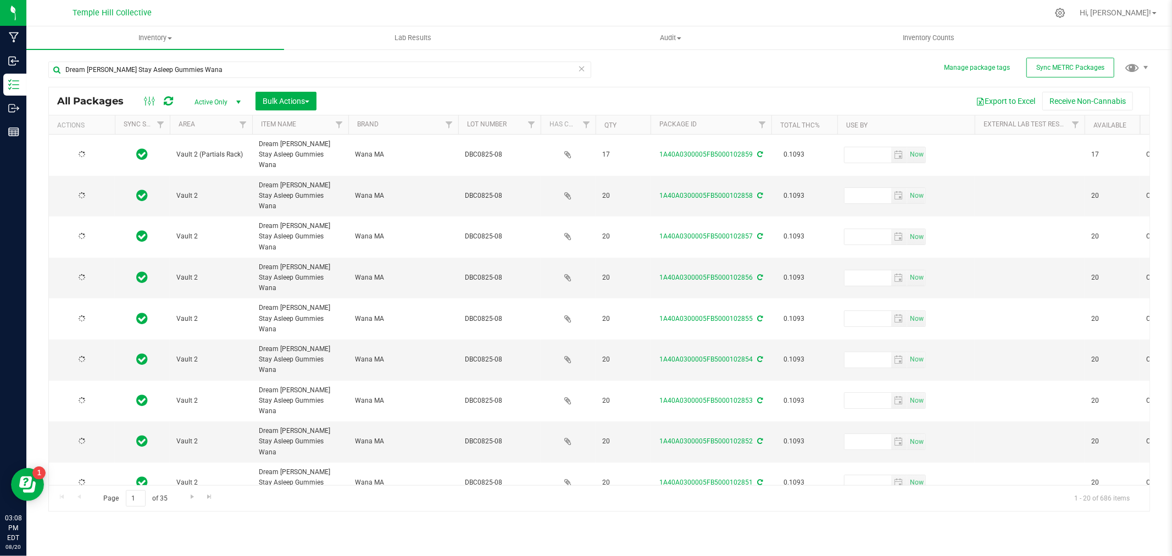
type input "[DATE]"
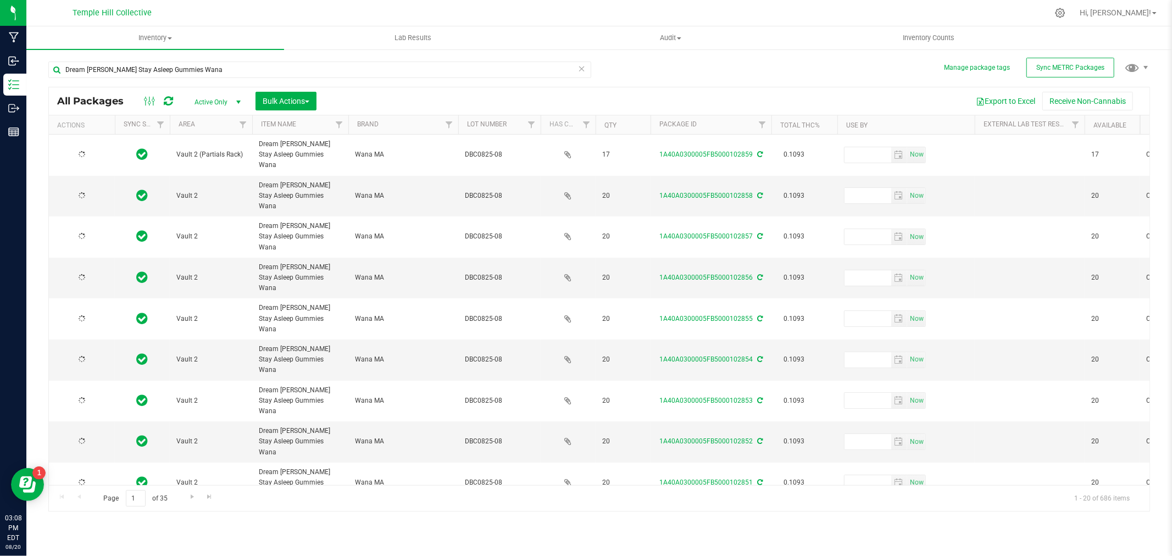
type input "[DATE]"
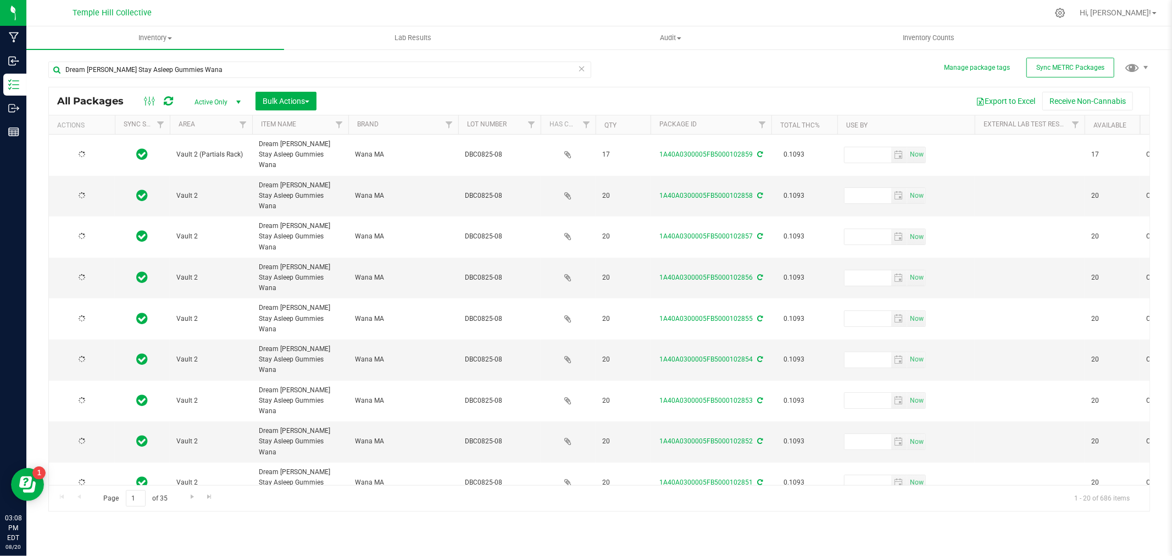
type input "[DATE]"
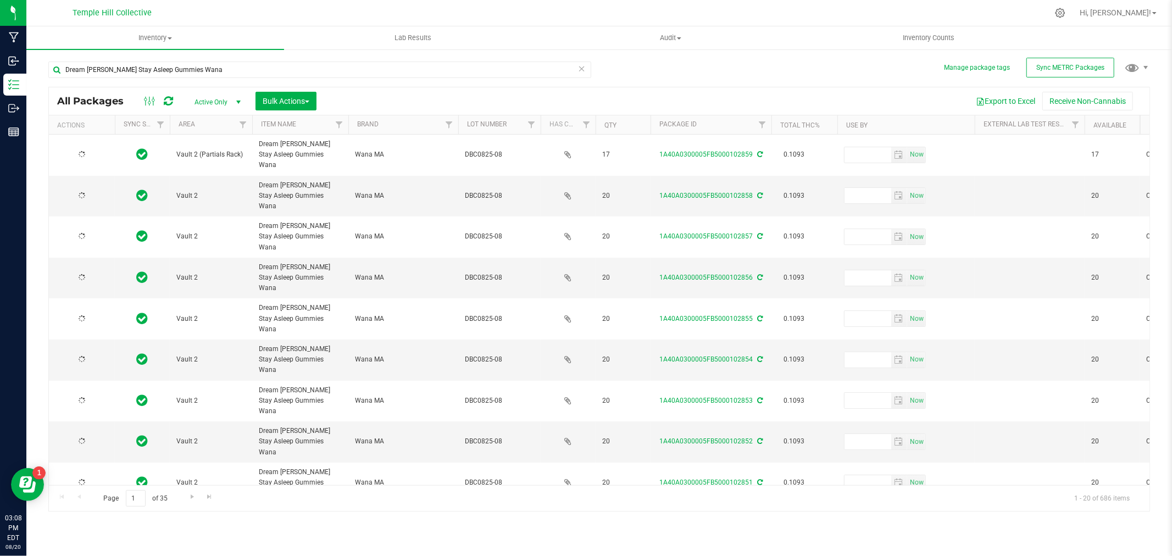
type input "[DATE]"
